Goal: Information Seeking & Learning: Understand process/instructions

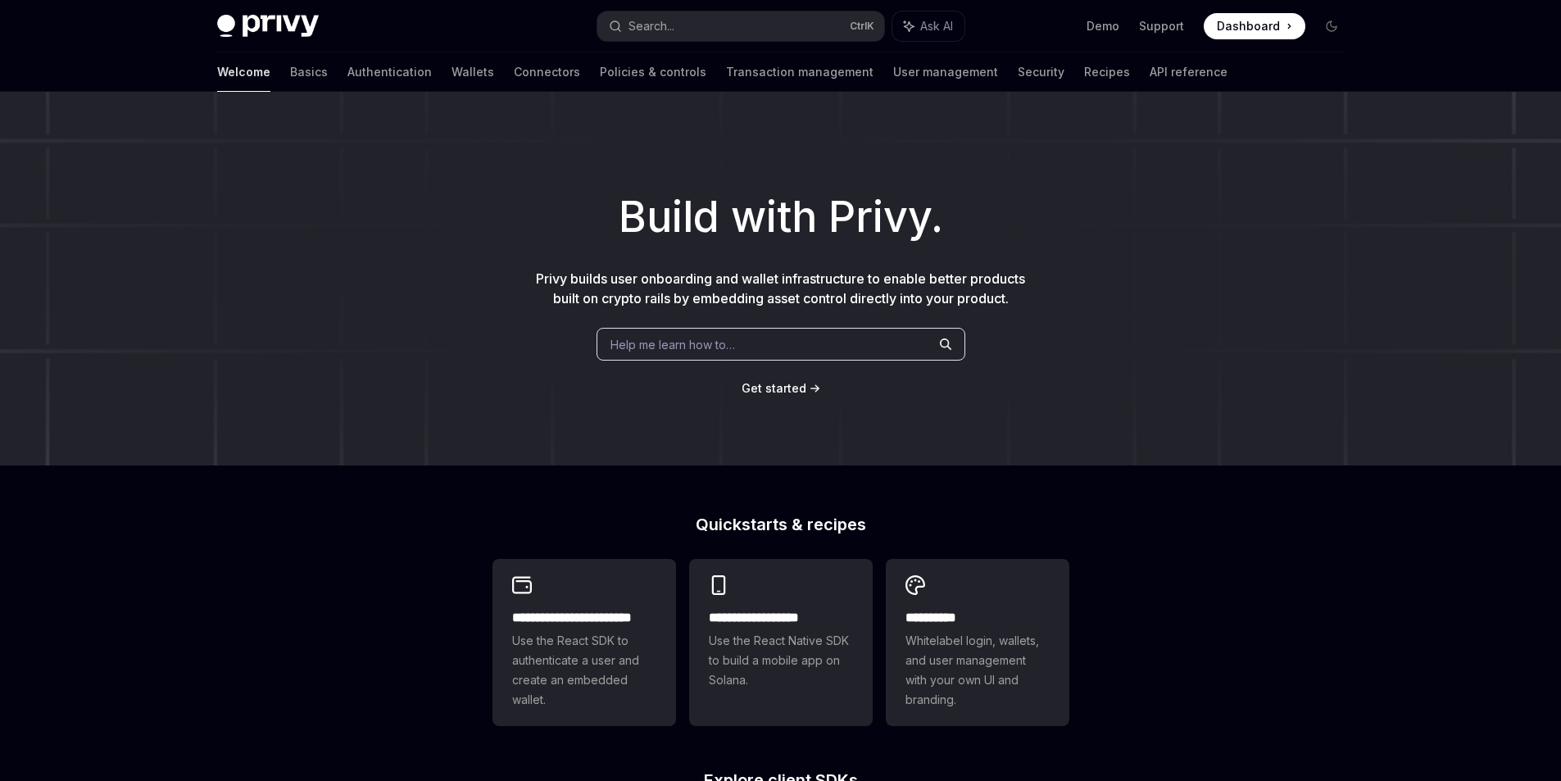
click at [402, 403] on div "Build with Privy. Privy builds user onboarding and wallet infrastructure to ena…" at bounding box center [780, 279] width 1561 height 374
drag, startPoint x: 584, startPoint y: 510, endPoint x: 880, endPoint y: 514, distance: 295.8
click at [880, 514] on div "**********" at bounding box center [780, 697] width 1561 height 1211
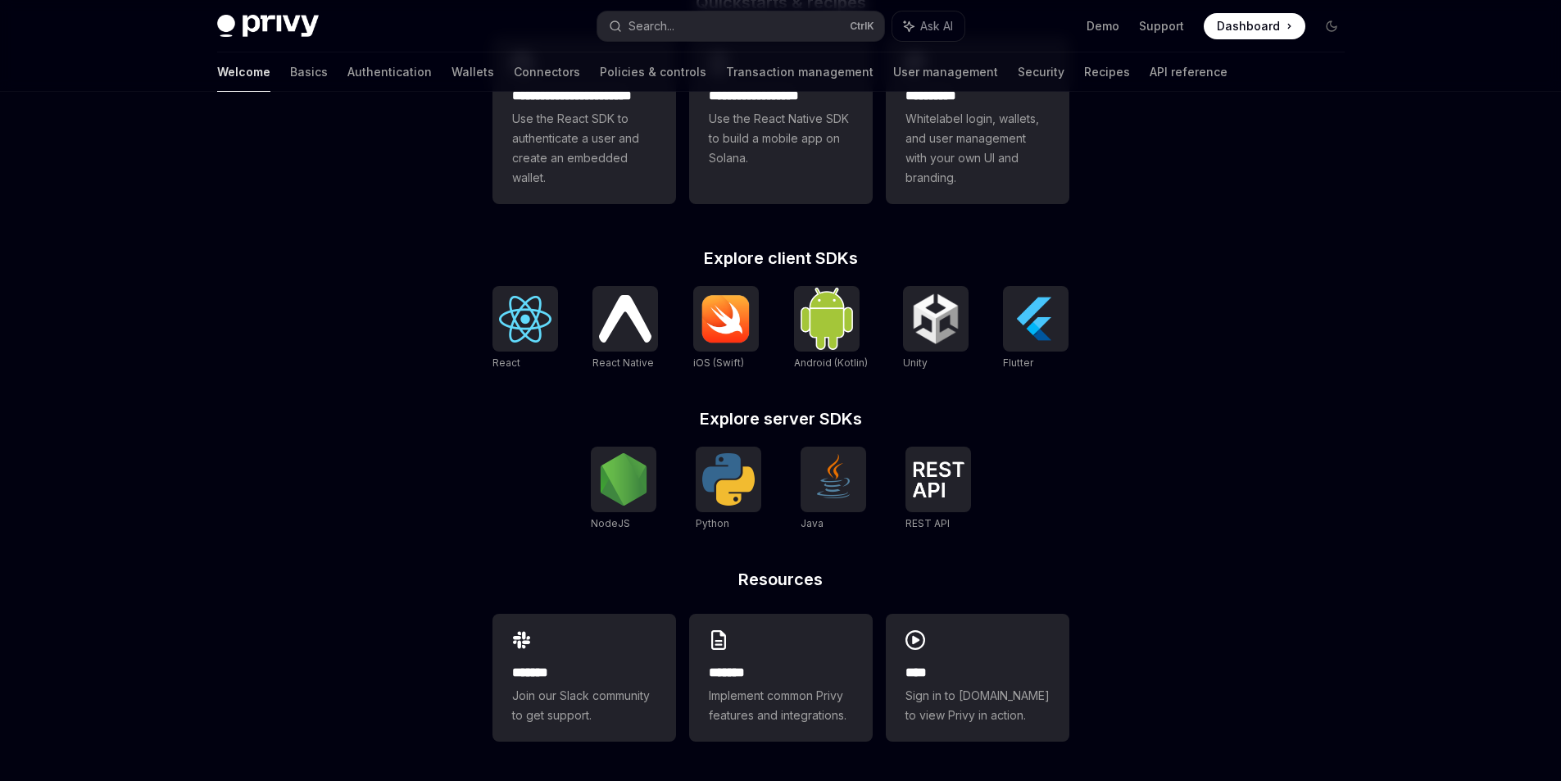
scroll to position [358, 0]
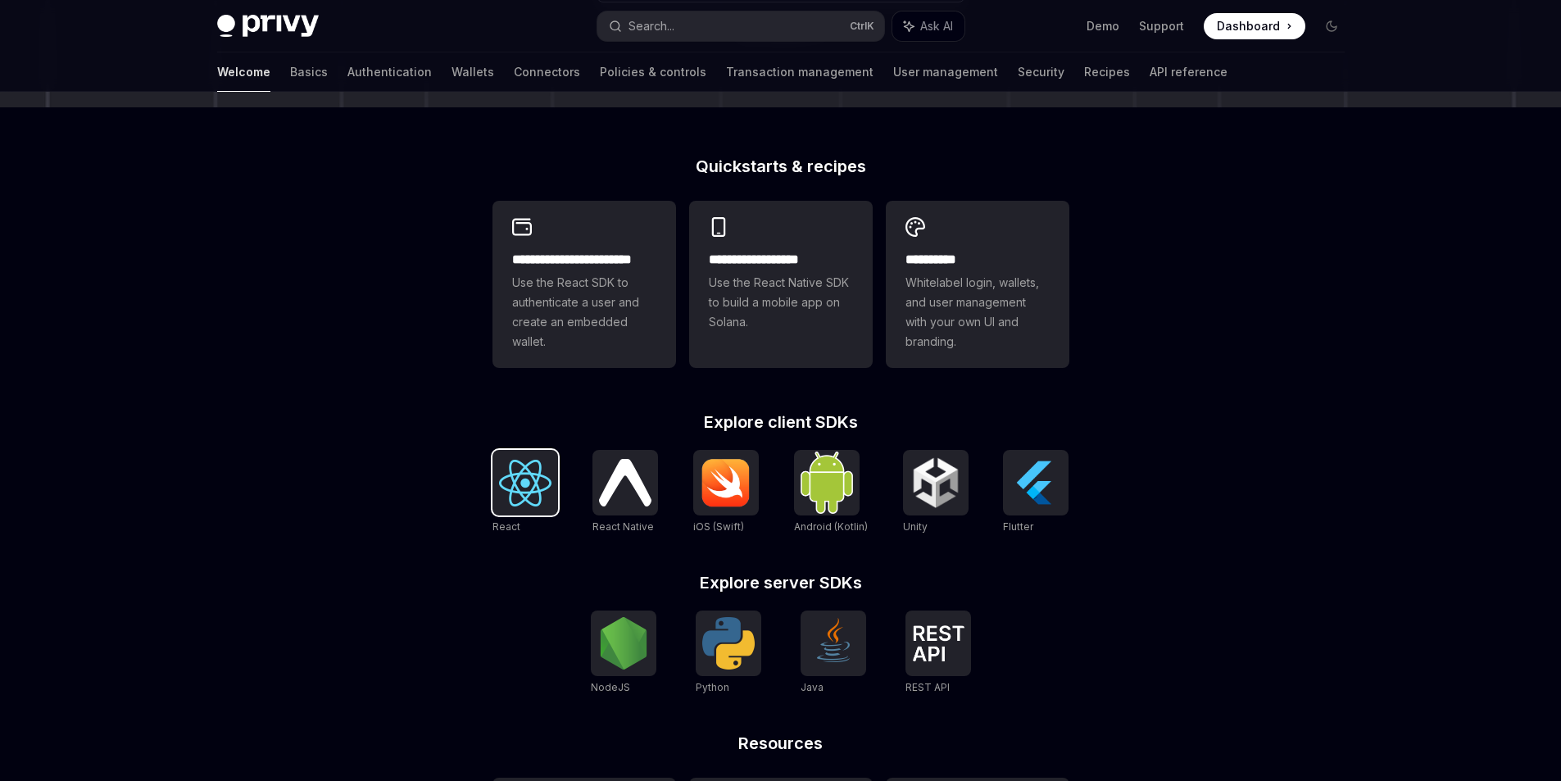
click at [495, 494] on div at bounding box center [525, 483] width 66 height 66
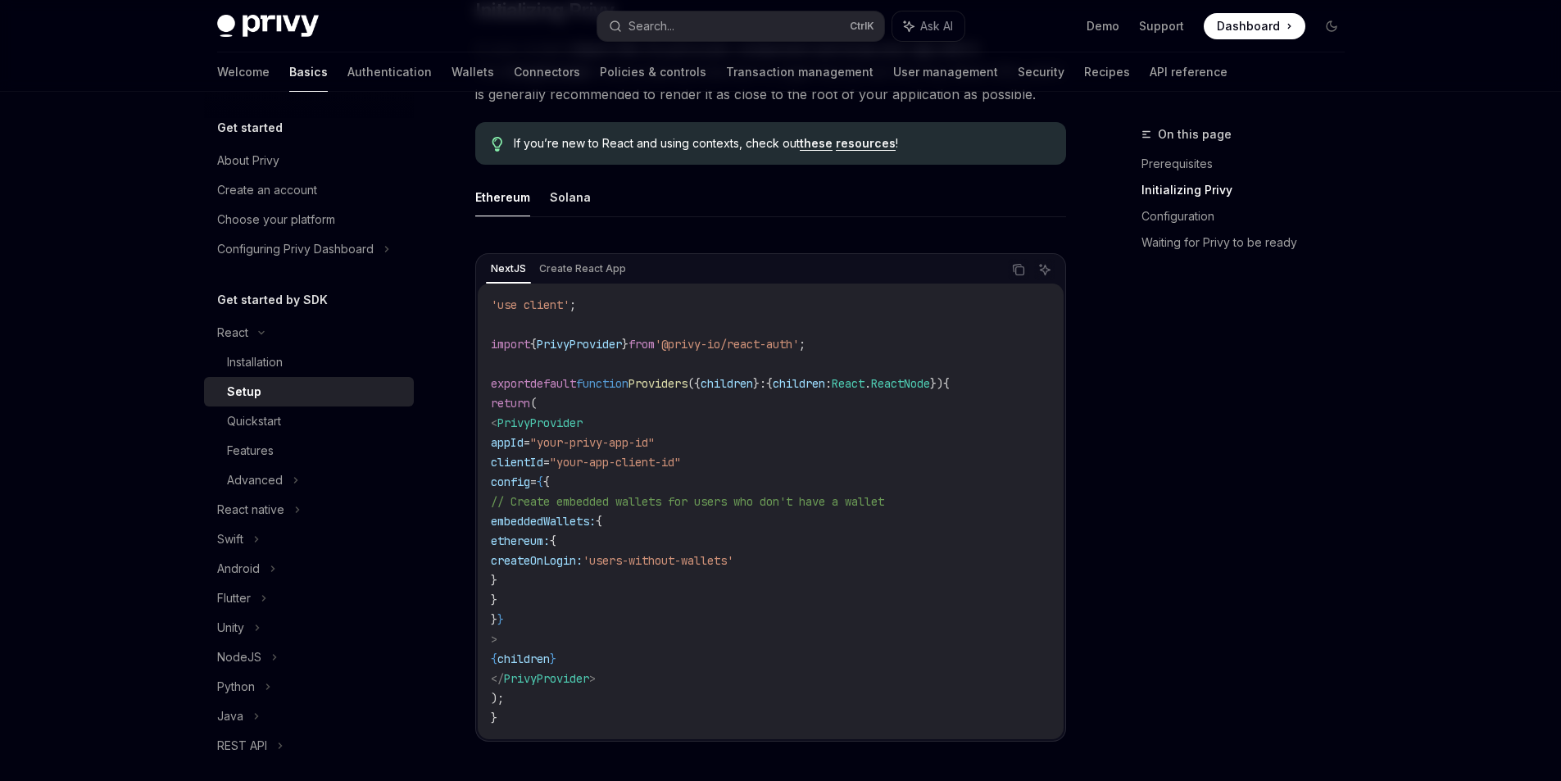
scroll to position [410, 0]
click at [280, 423] on div "Quickstart" at bounding box center [254, 421] width 54 height 20
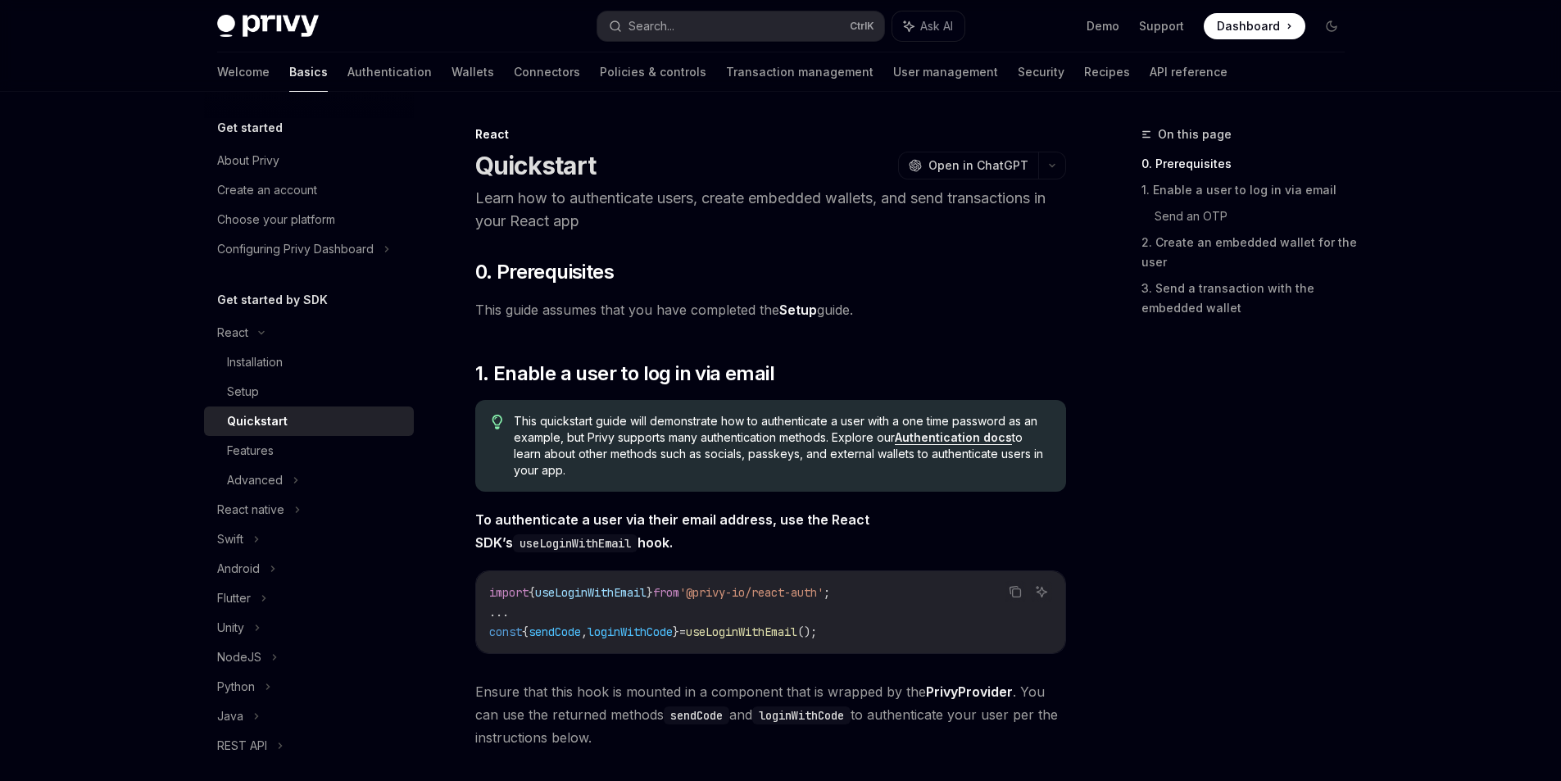
click at [792, 315] on link "Setup" at bounding box center [798, 309] width 38 height 17
type textarea "*"
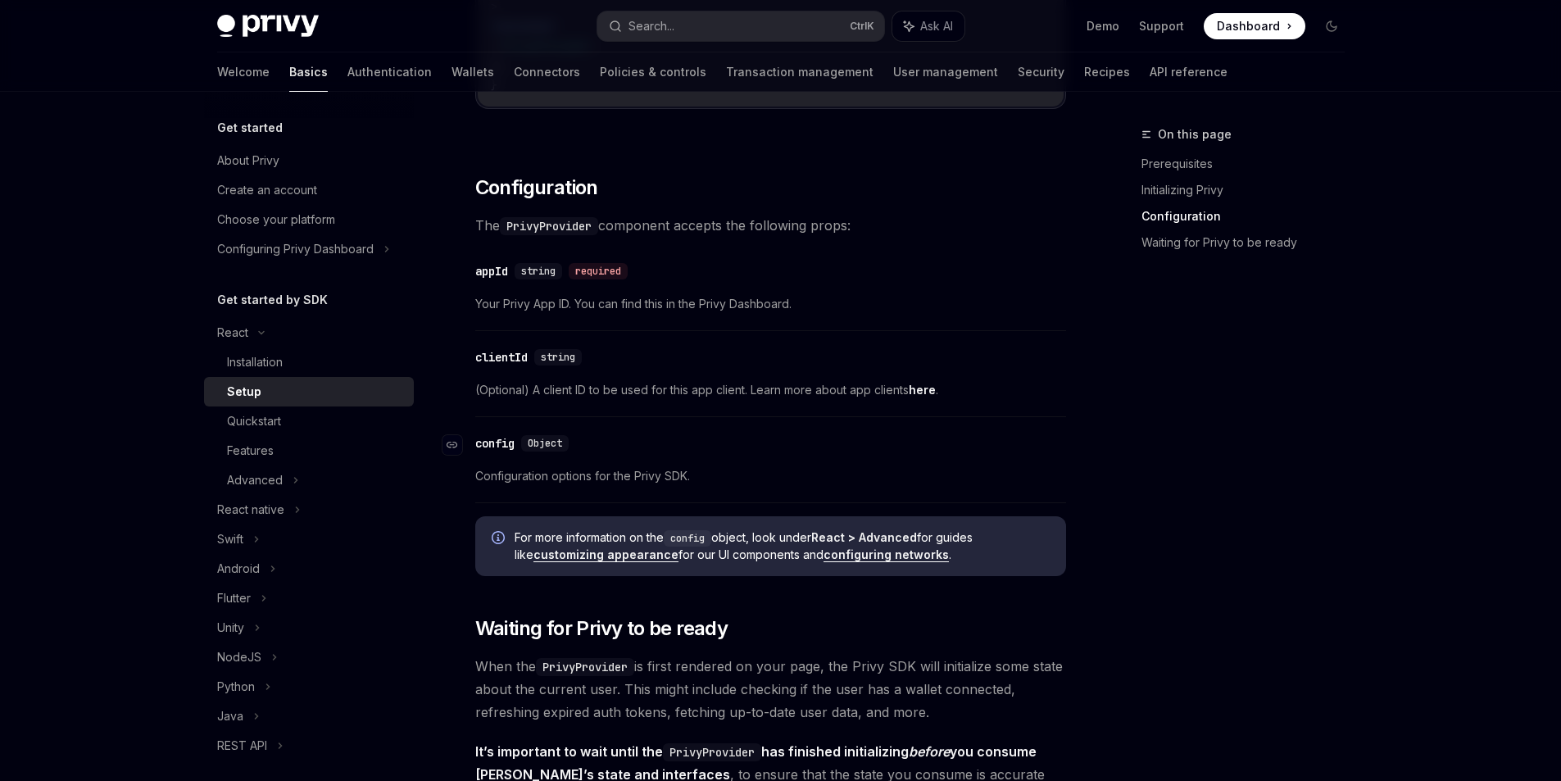
scroll to position [886, 0]
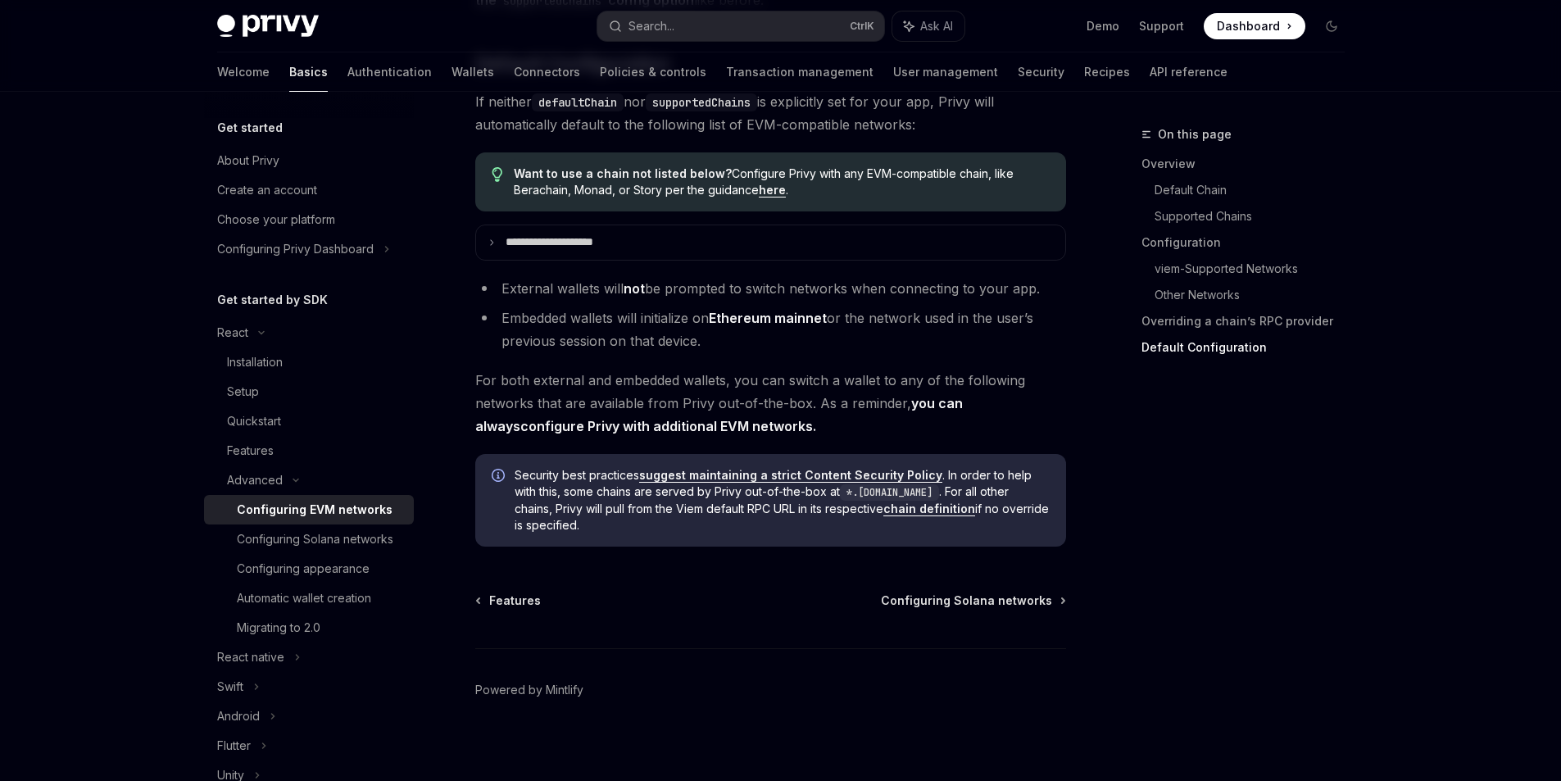
scroll to position [4155, 0]
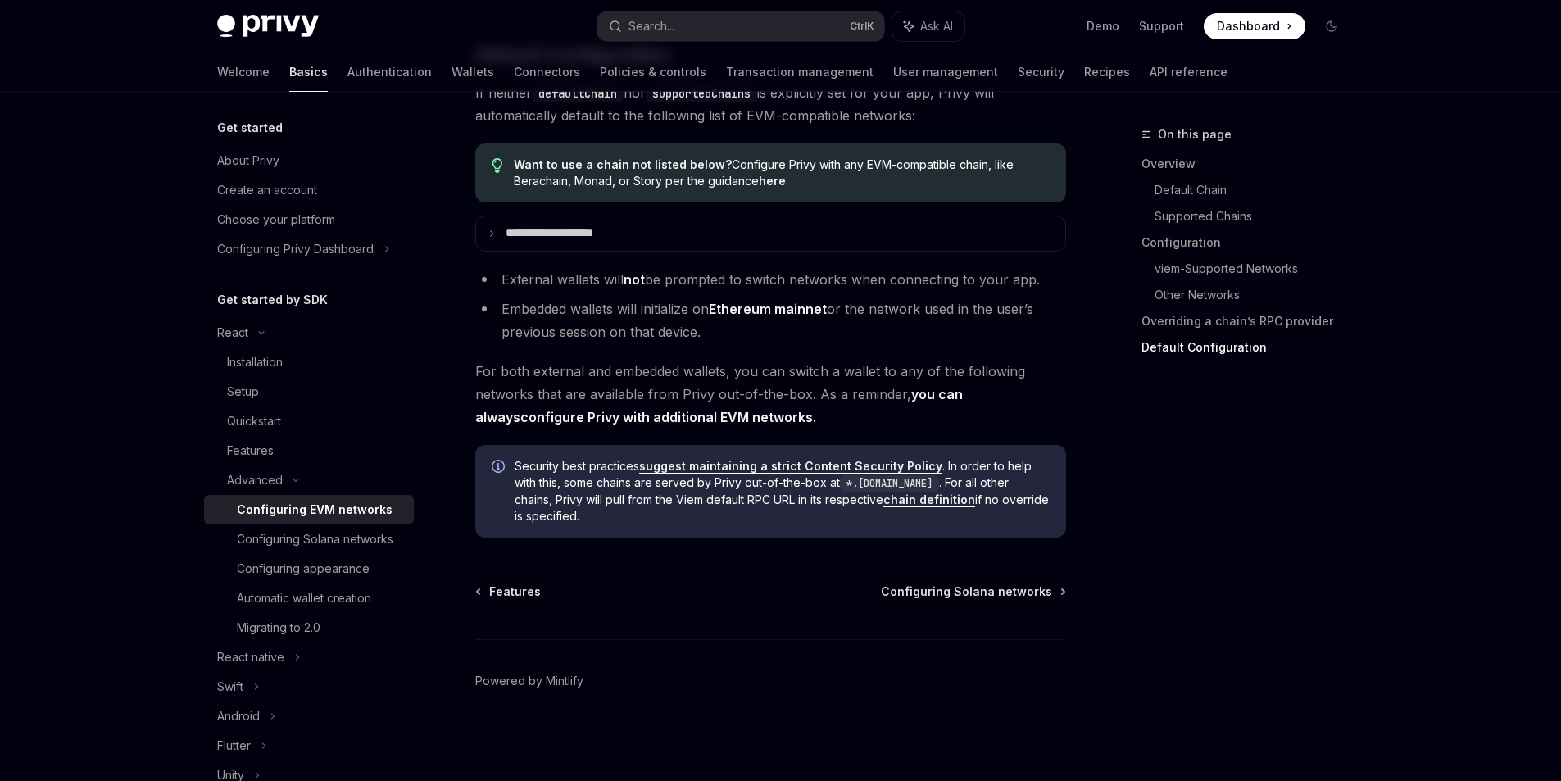
click at [660, 418] on link "configure Privy with additional EVM networks" at bounding box center [666, 417] width 292 height 17
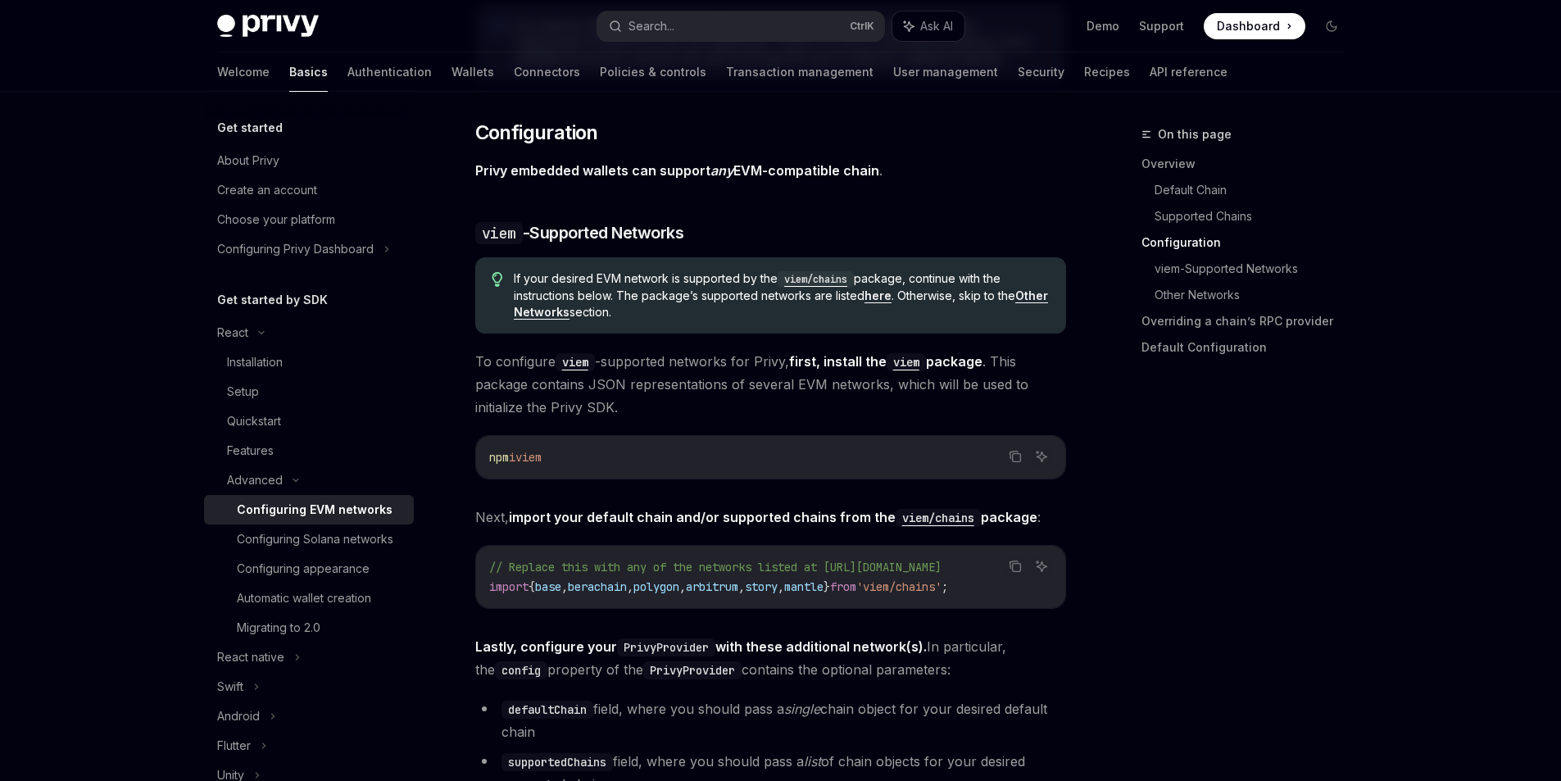
scroll to position [1520, 0]
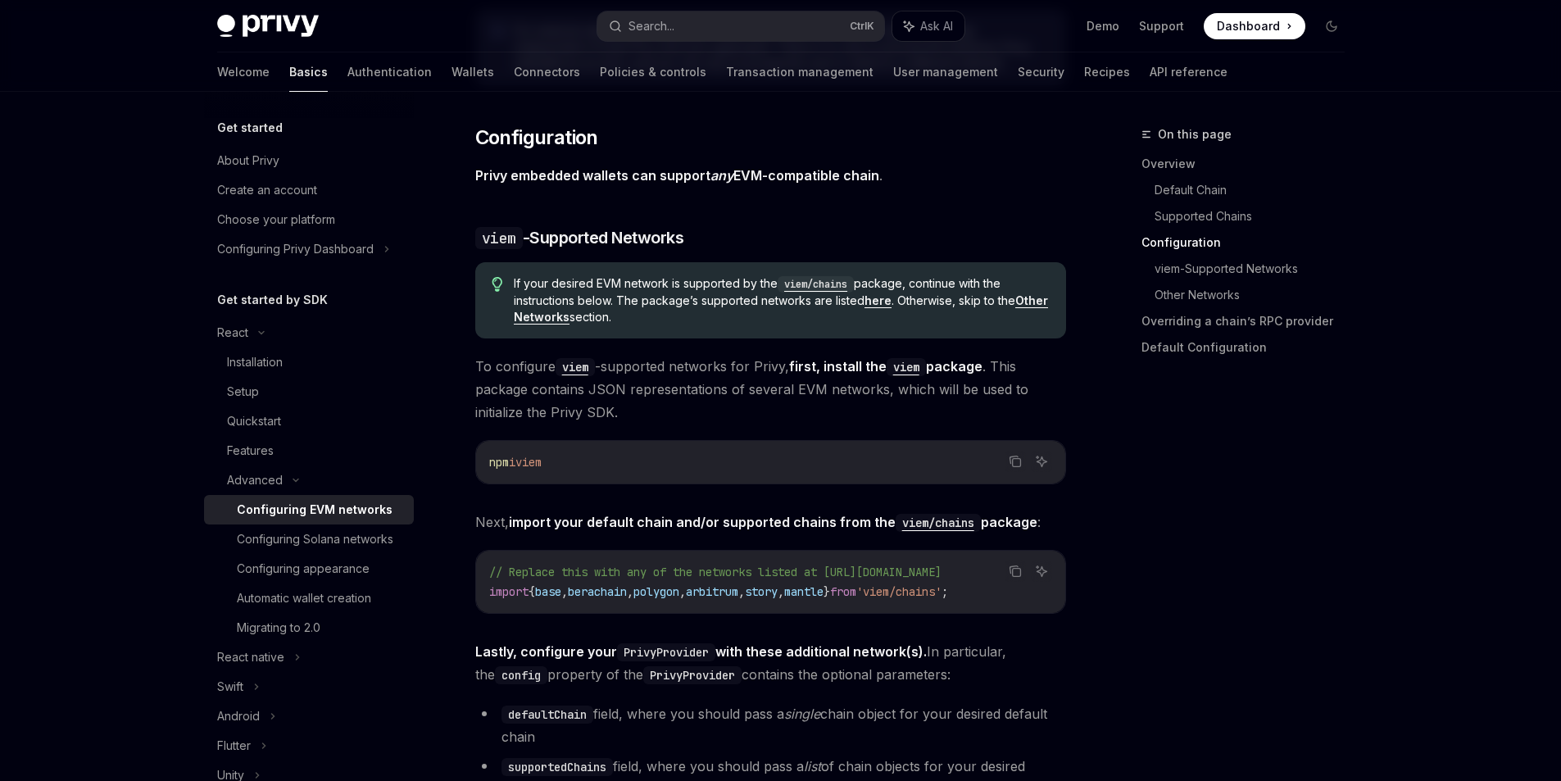
click at [805, 282] on code "viem/chains" at bounding box center [815, 284] width 76 height 16
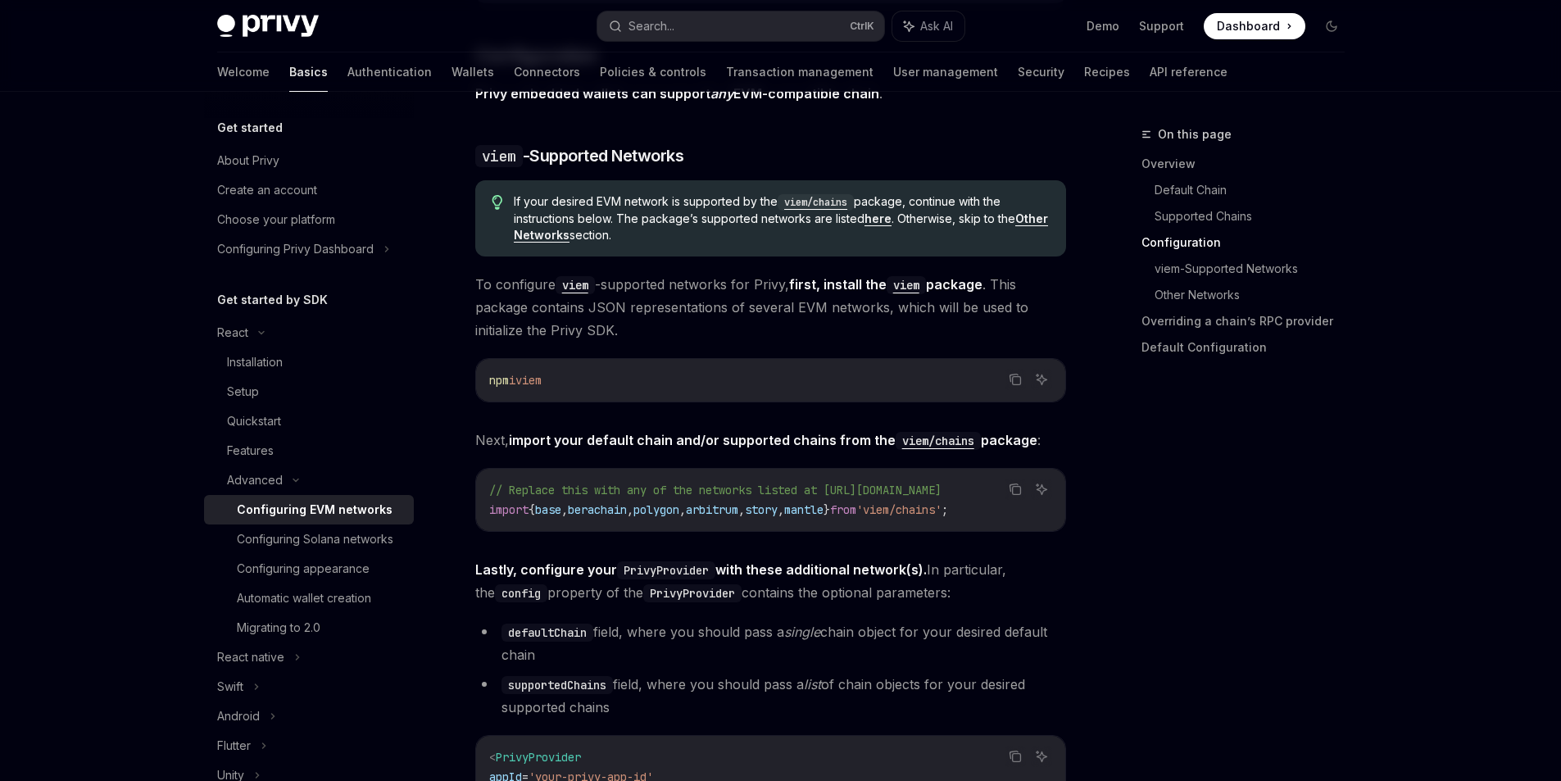
scroll to position [0, 213]
click at [622, 490] on span "// Replace this with any of the networks listed at https://github.com/wevm/viem…" at bounding box center [715, 490] width 452 height 15
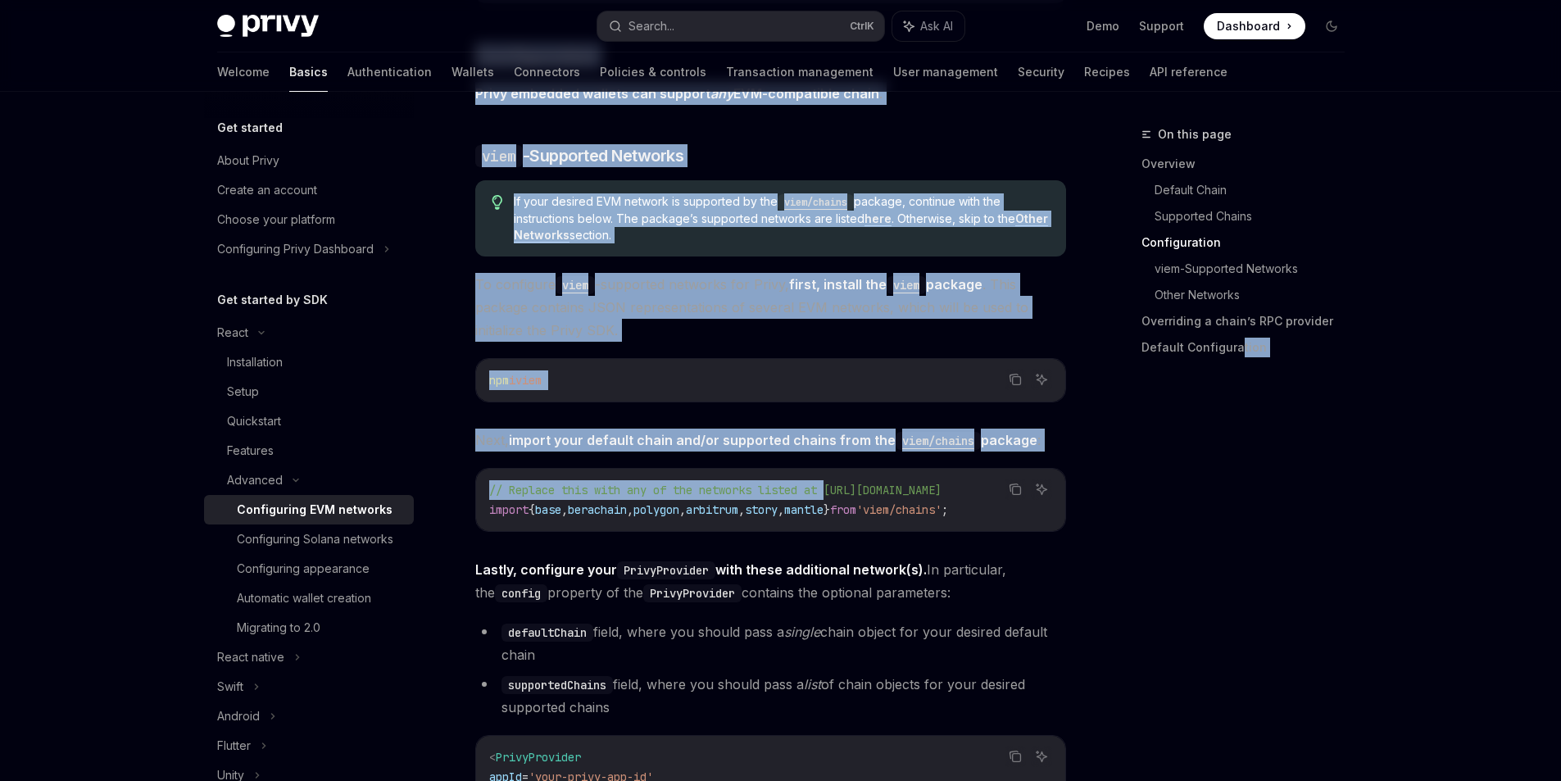
scroll to position [0, 214]
drag, startPoint x: 623, startPoint y: 490, endPoint x: 1105, endPoint y: 467, distance: 482.3
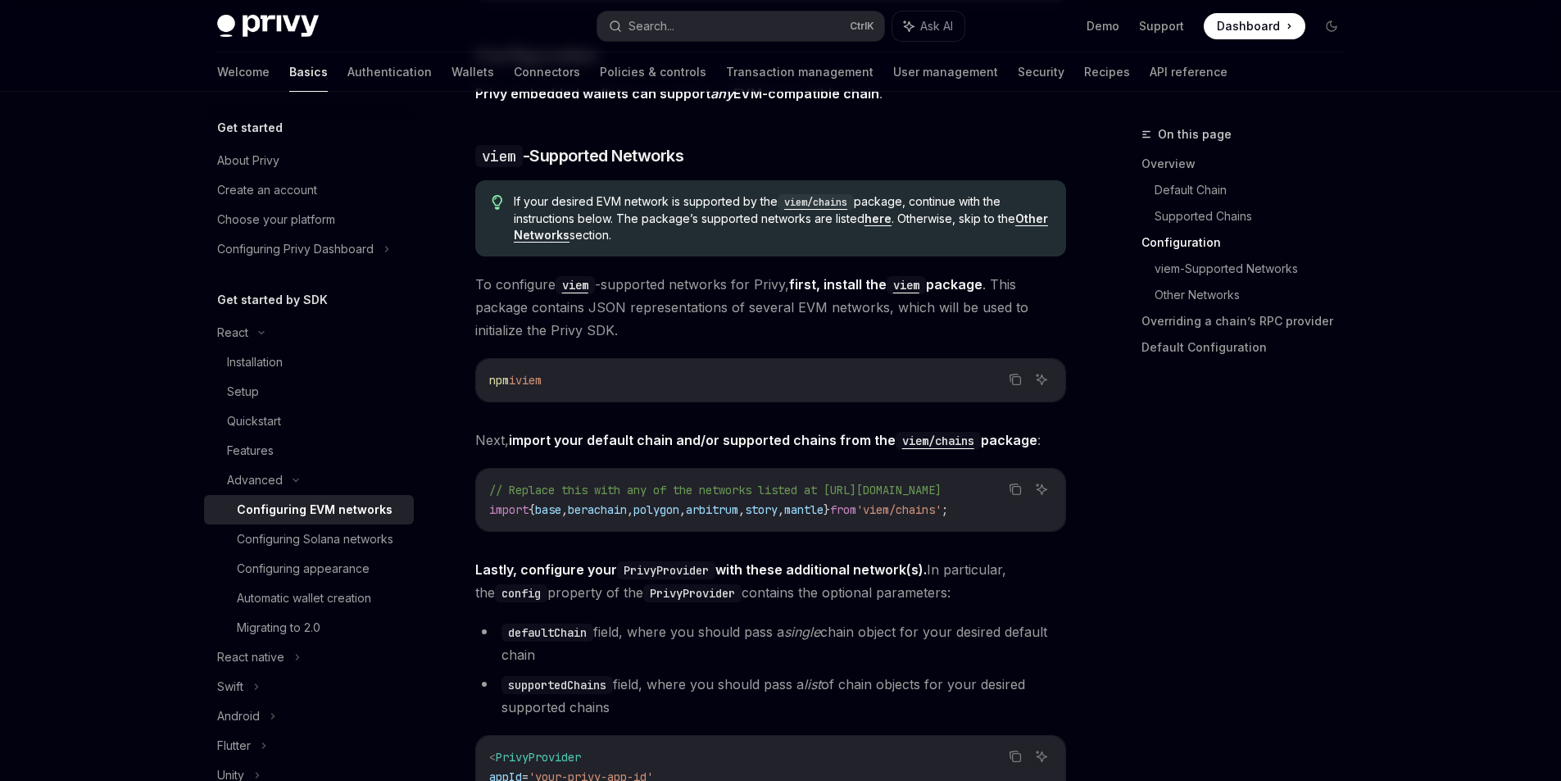
click at [1237, 502] on div "On this page Overview Default Chain Supported Chains Configuration viem-Support…" at bounding box center [1232, 453] width 249 height 656
drag, startPoint x: 511, startPoint y: 442, endPoint x: 569, endPoint y: 438, distance: 58.3
click at [569, 438] on strong "import your default chain and/or supported chains from the viem/chains package" at bounding box center [773, 440] width 528 height 16
click at [577, 441] on strong "import your default chain and/or supported chains from the viem/chains package" at bounding box center [773, 440] width 528 height 16
click at [493, 435] on span "Next, import your default chain and/or supported chains from the viem/chains pa…" at bounding box center [770, 439] width 591 height 23
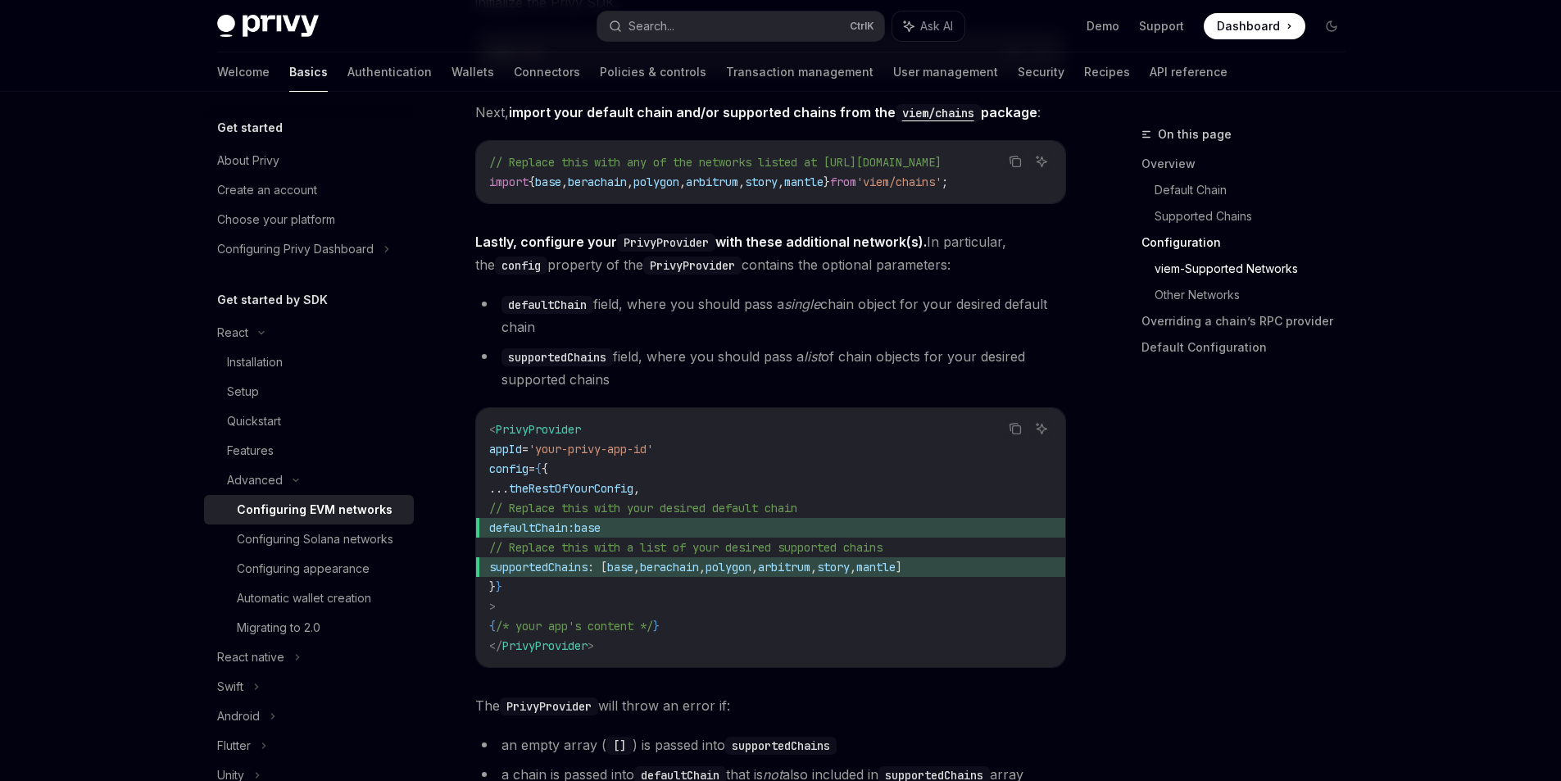
scroll to position [0, 0]
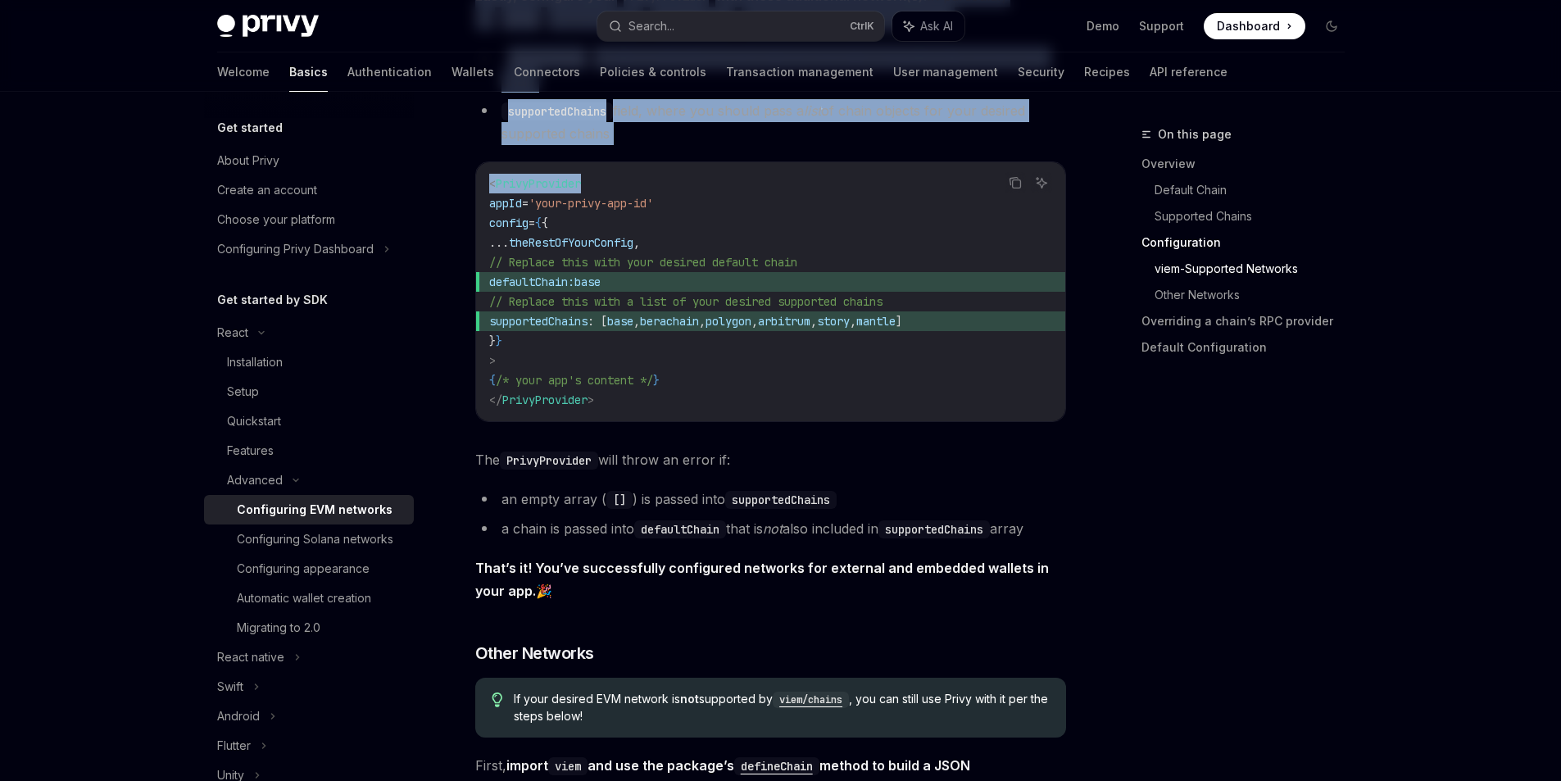
drag, startPoint x: 487, startPoint y: 157, endPoint x: 990, endPoint y: 163, distance: 503.1
click at [990, 163] on div "Privy is compatible with any EVM-compatible chain, and makes it easy to configu…" at bounding box center [770, 264] width 591 height 4467
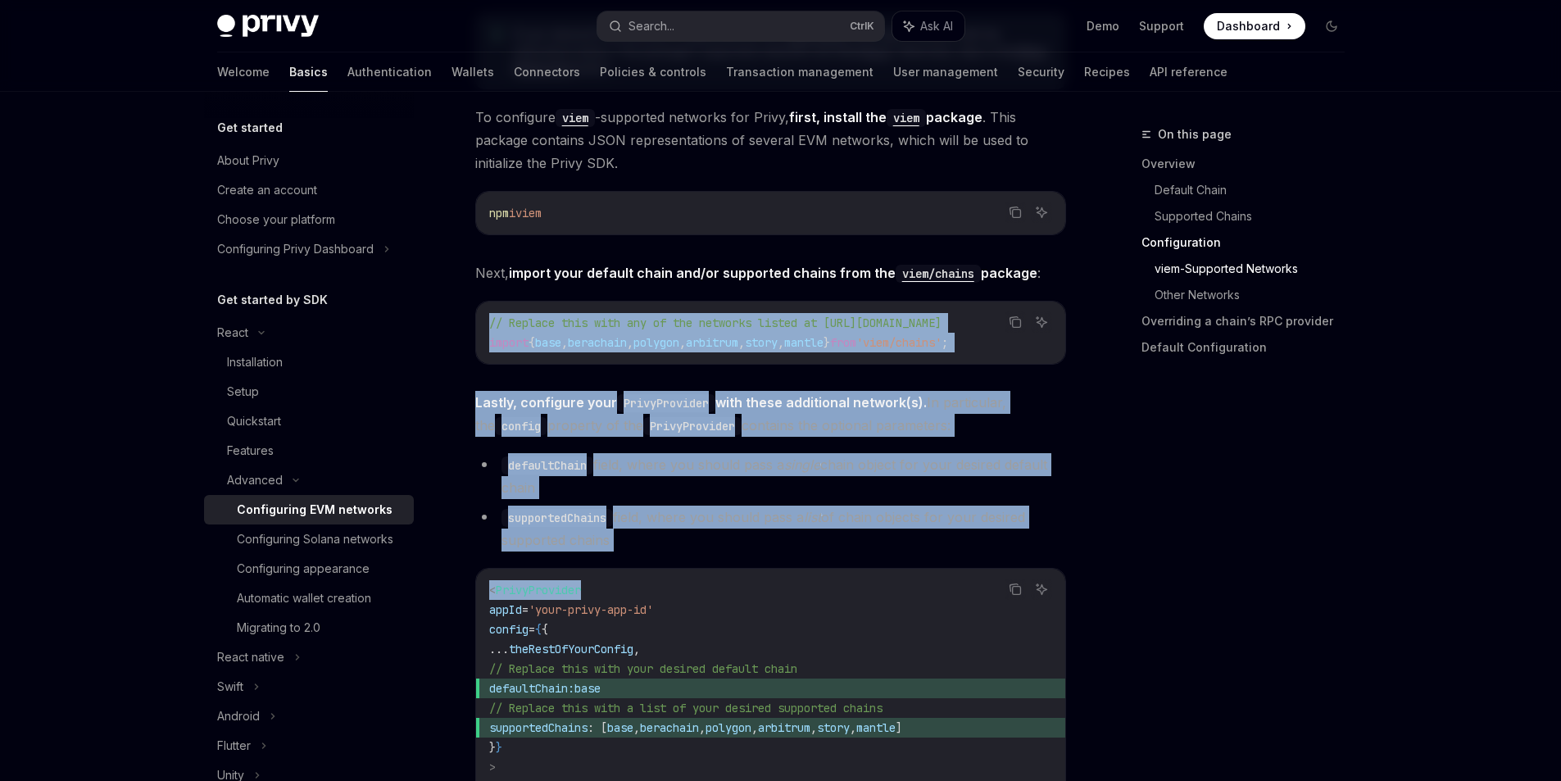
scroll to position [1765, 0]
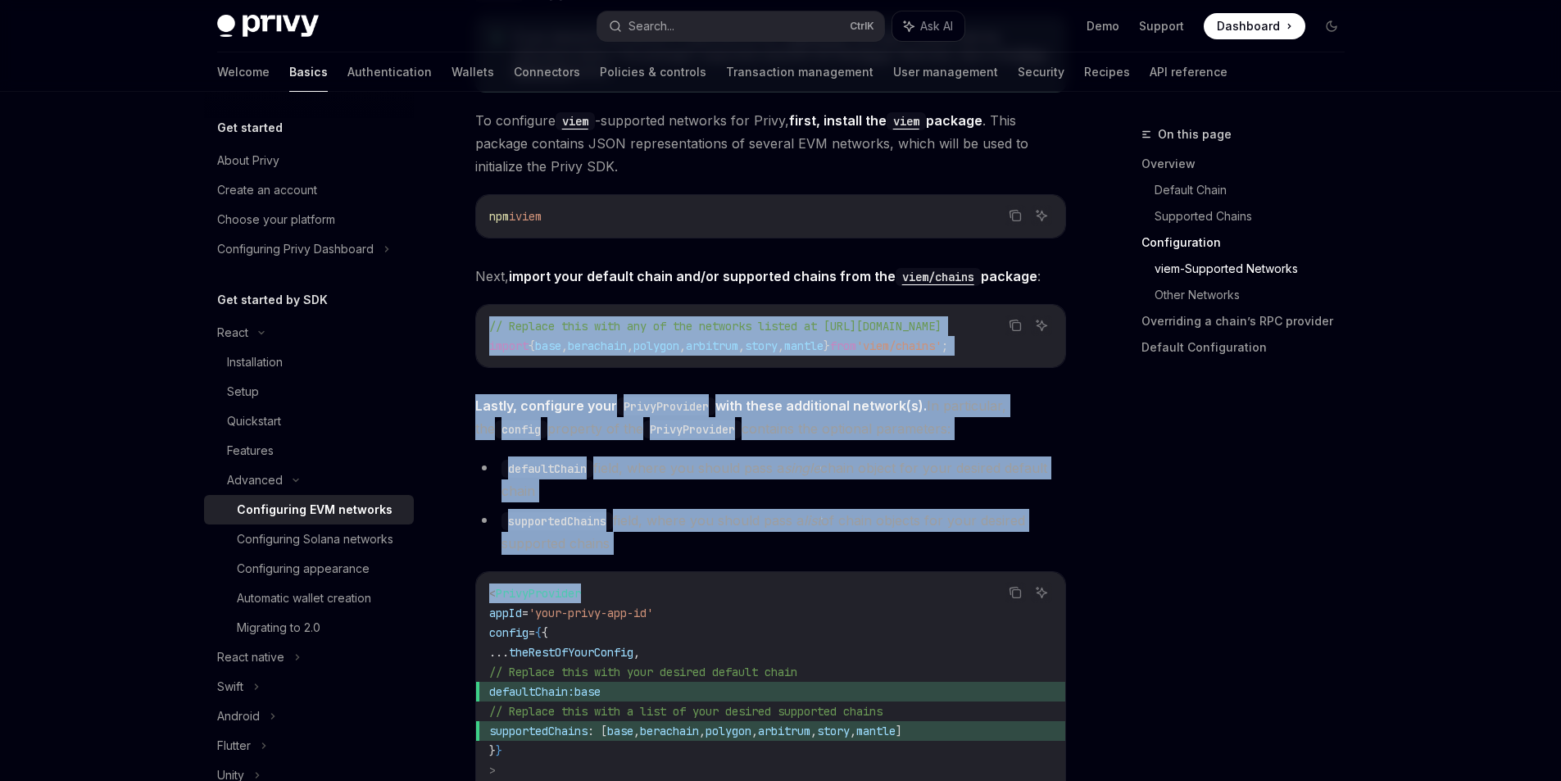
click at [1100, 485] on div "On this page Overview Default Chain Supported Chains Configuration viem-Support…" at bounding box center [781, 738] width 1154 height 4825
click at [838, 375] on div "Privy is compatible with any EVM-compatible chain, and makes it easy to configu…" at bounding box center [770, 674] width 591 height 4467
click at [947, 406] on span "Lastly, configure your PrivyProvider with these additional network(s). In parti…" at bounding box center [770, 417] width 591 height 46
click at [936, 409] on span "Lastly, configure your PrivyProvider with these additional network(s). In parti…" at bounding box center [770, 417] width 591 height 46
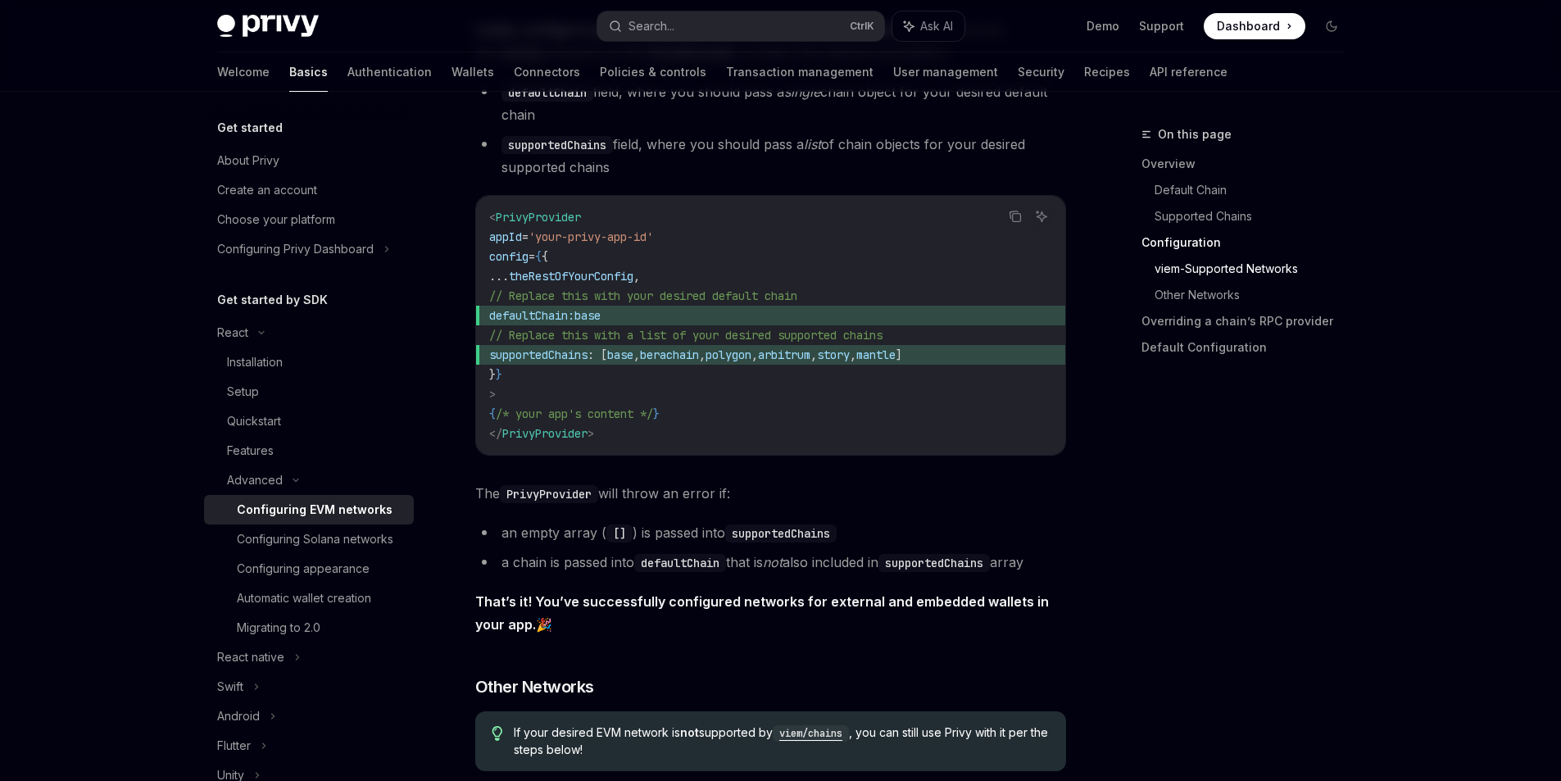
scroll to position [2175, 0]
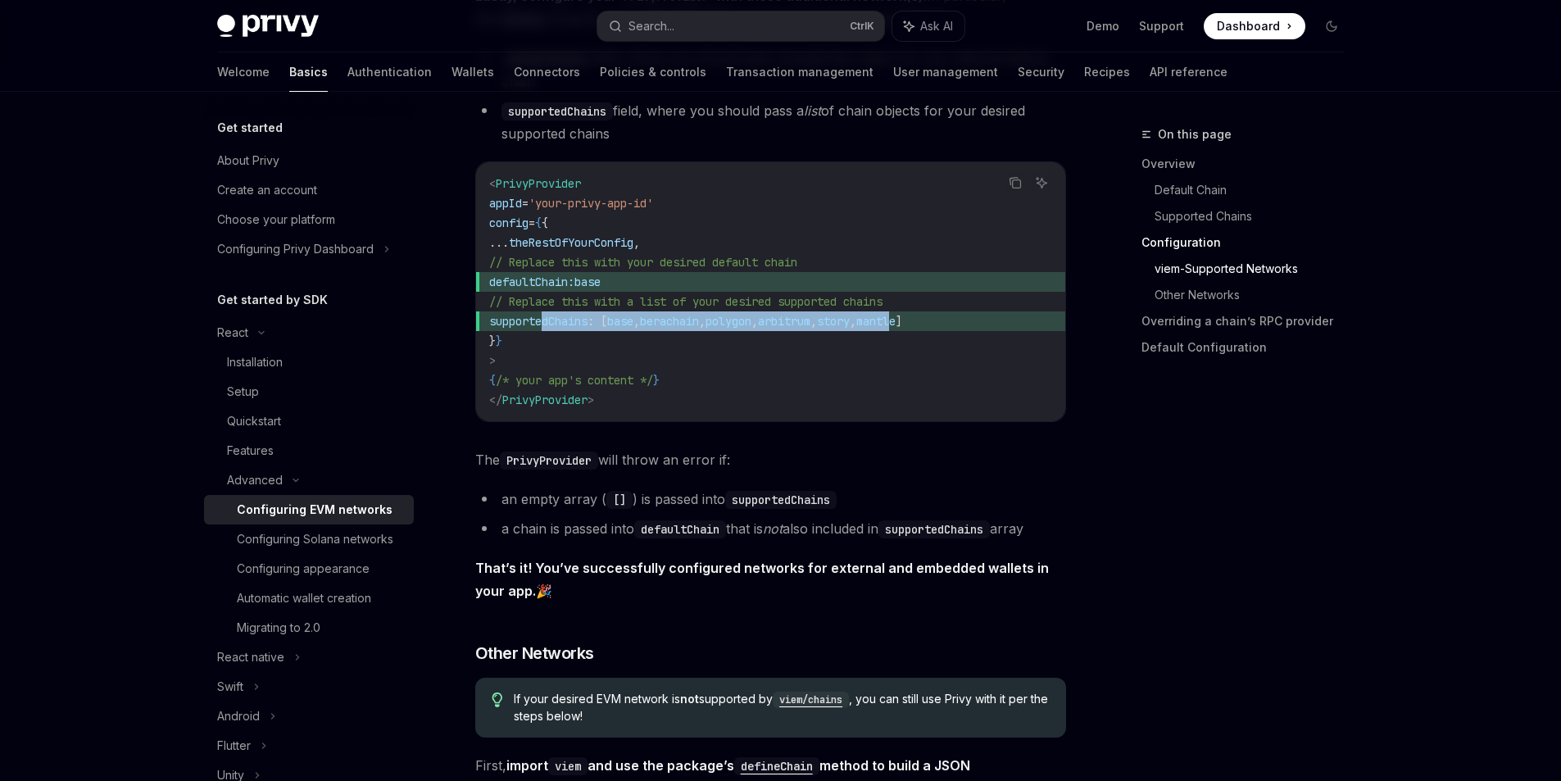
drag, startPoint x: 544, startPoint y: 327, endPoint x: 1000, endPoint y: 333, distance: 456.4
click at [1000, 331] on span "supportedChains : [ base , berachain , polygon , arbitrum , story , mantle ]" at bounding box center [770, 321] width 563 height 20
click at [902, 329] on span "]" at bounding box center [898, 321] width 7 height 15
drag, startPoint x: 1013, startPoint y: 331, endPoint x: 542, endPoint y: 331, distance: 471.1
click at [542, 331] on span "supportedChains : [ base , berachain , polygon , arbitrum , story , mantle ]" at bounding box center [770, 321] width 563 height 20
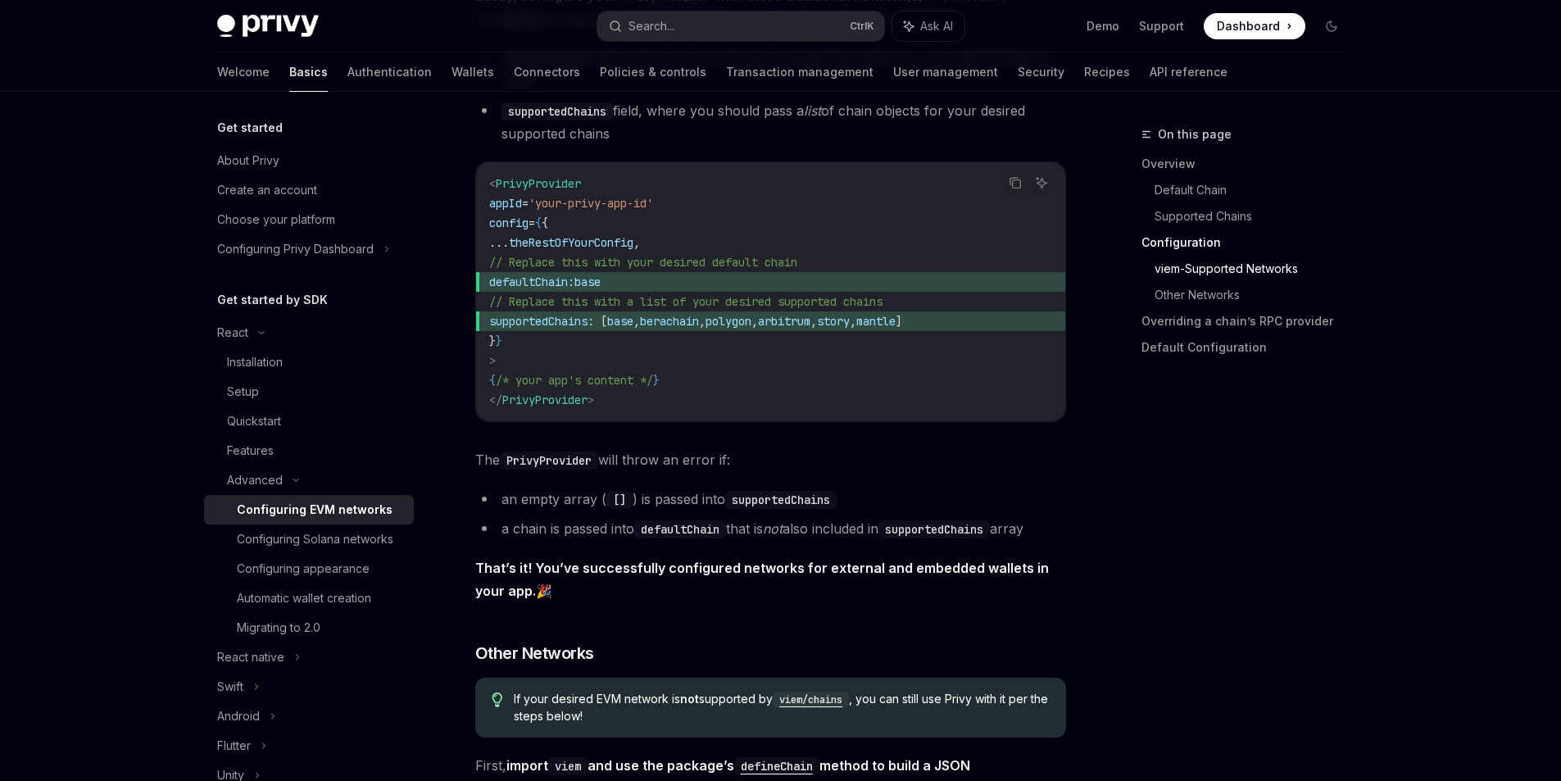
click at [546, 292] on span "defaultChain: base" at bounding box center [770, 282] width 563 height 20
drag, startPoint x: 545, startPoint y: 306, endPoint x: 992, endPoint y: 306, distance: 447.3
click at [992, 306] on code "< PrivyProvider appId = 'your-privy-app-id' config = { { ... theRestOfYourConfi…" at bounding box center [770, 292] width 563 height 236
click at [902, 326] on span "]" at bounding box center [898, 321] width 7 height 15
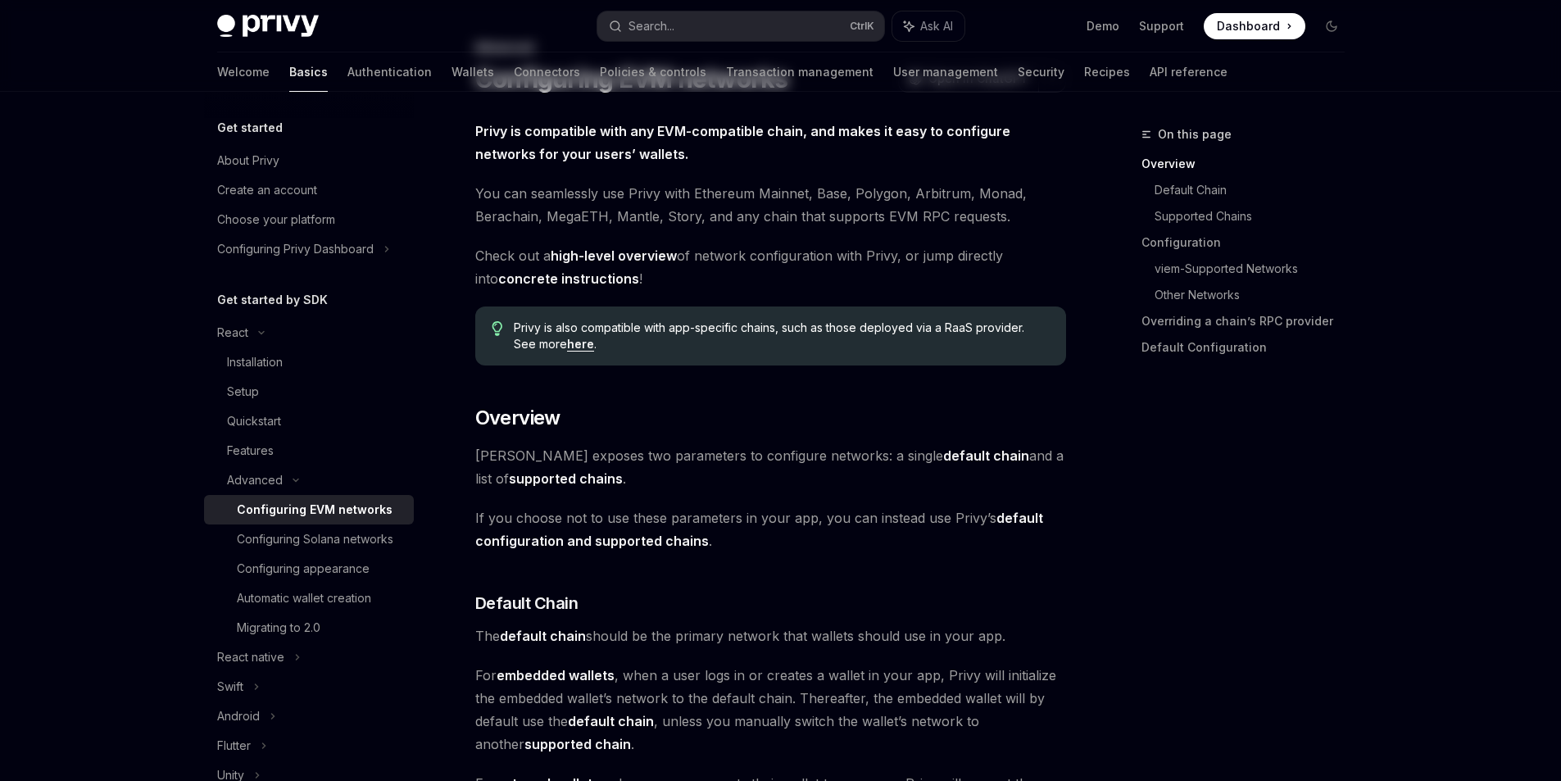
scroll to position [0, 0]
